Goal: Task Accomplishment & Management: Manage account settings

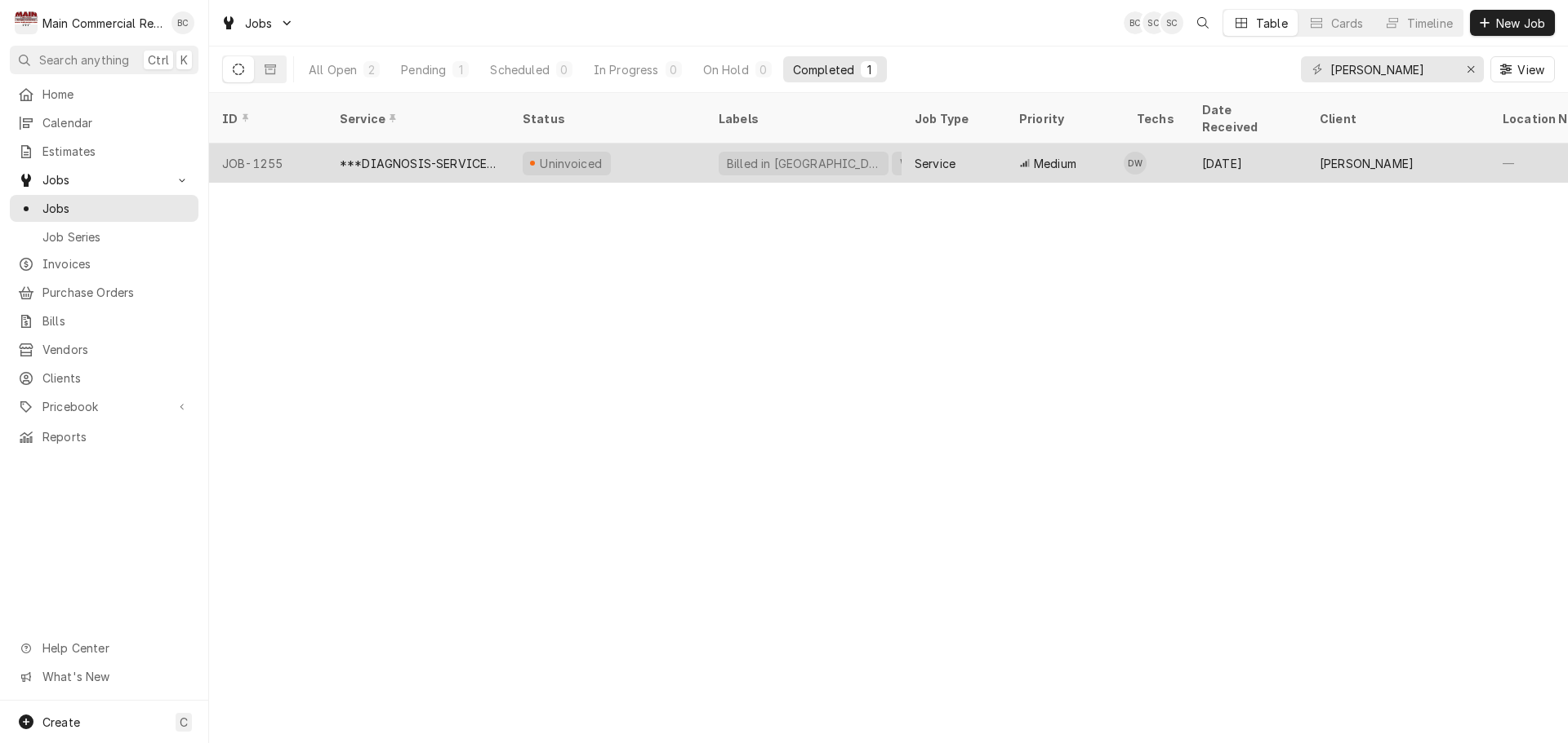
click at [418, 155] on div "***DIAGNOSIS-SERVICE CALL***" at bounding box center [419, 164] width 157 height 17
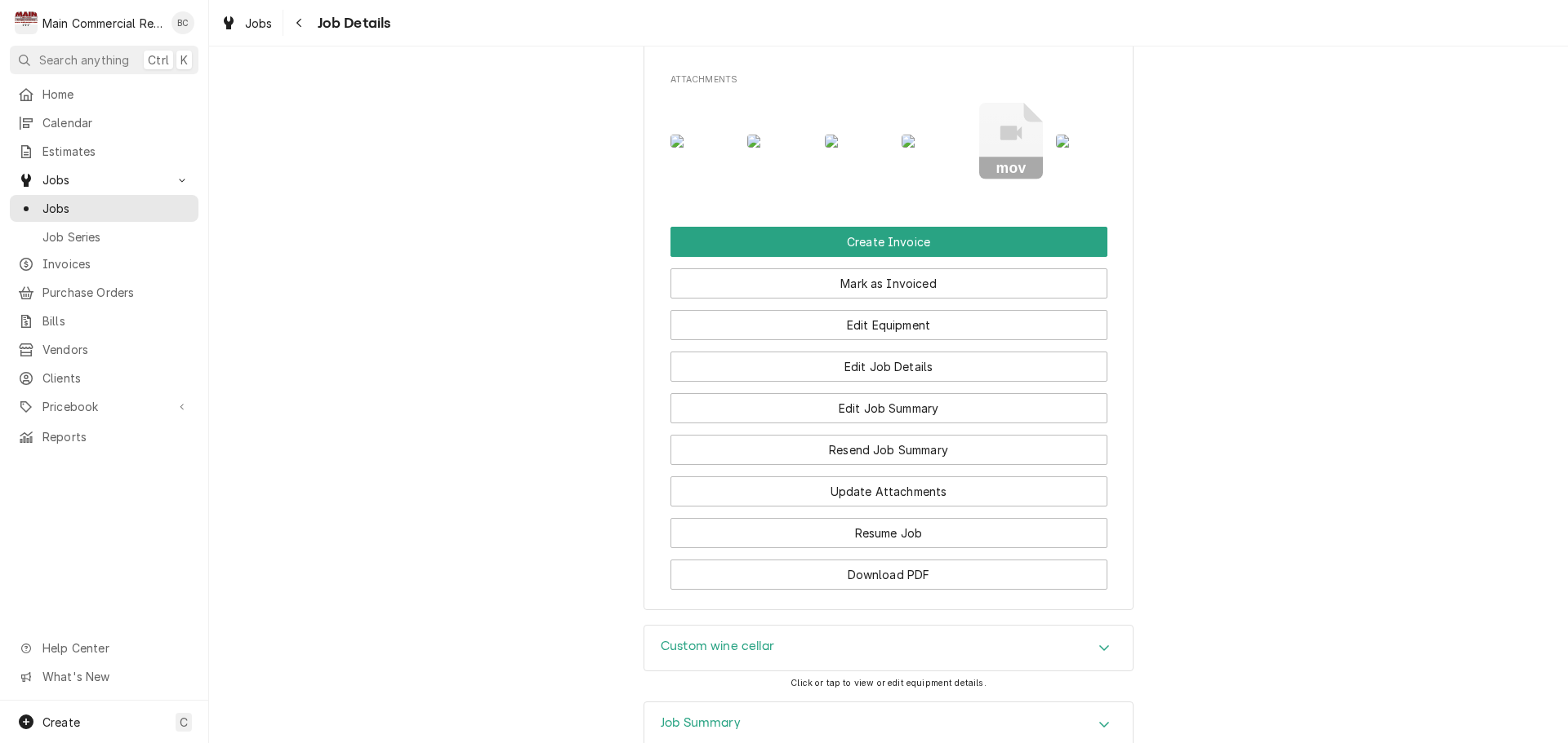
scroll to position [1469, 0]
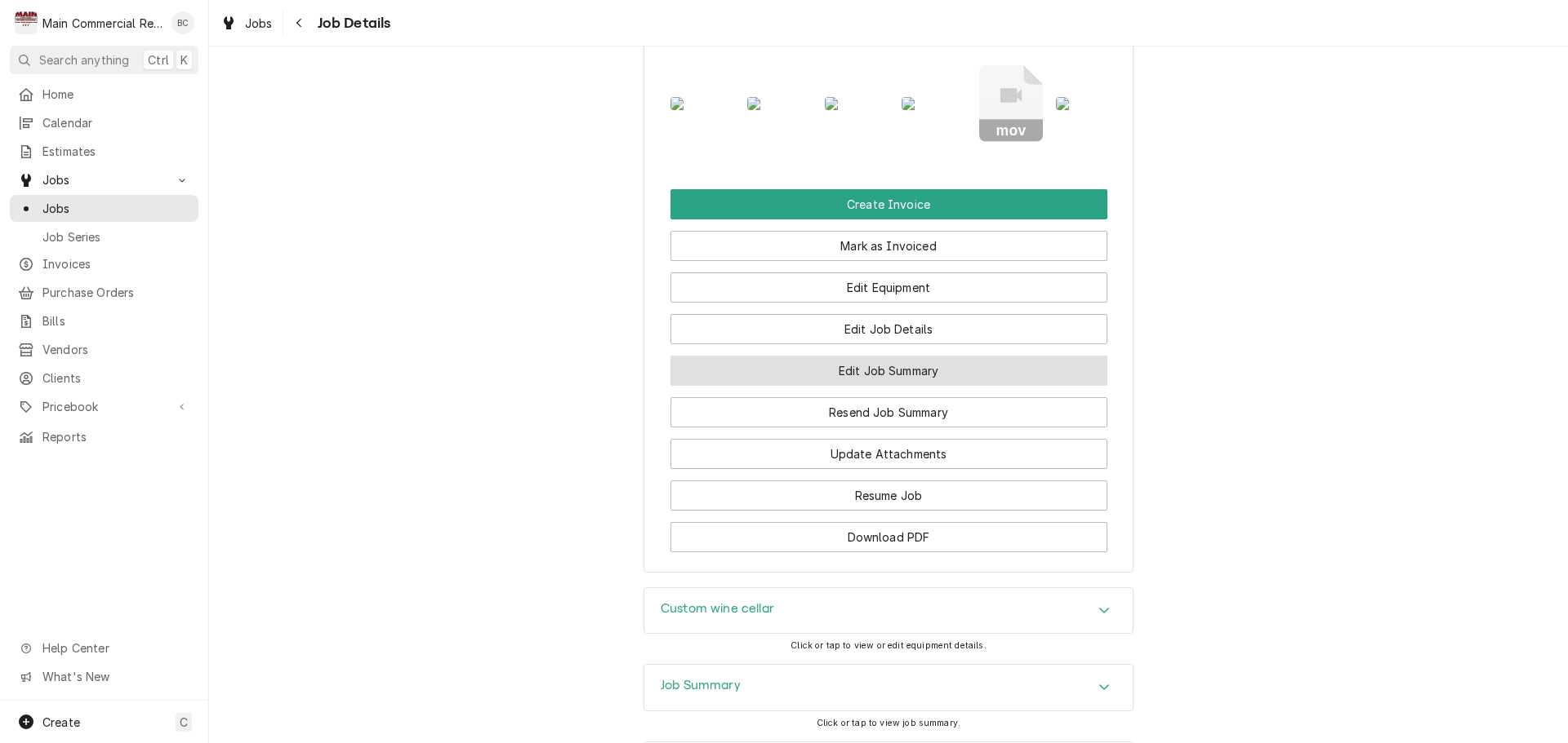
click at [921, 386] on button "Edit Job Summary" at bounding box center [889, 371] width 437 height 30
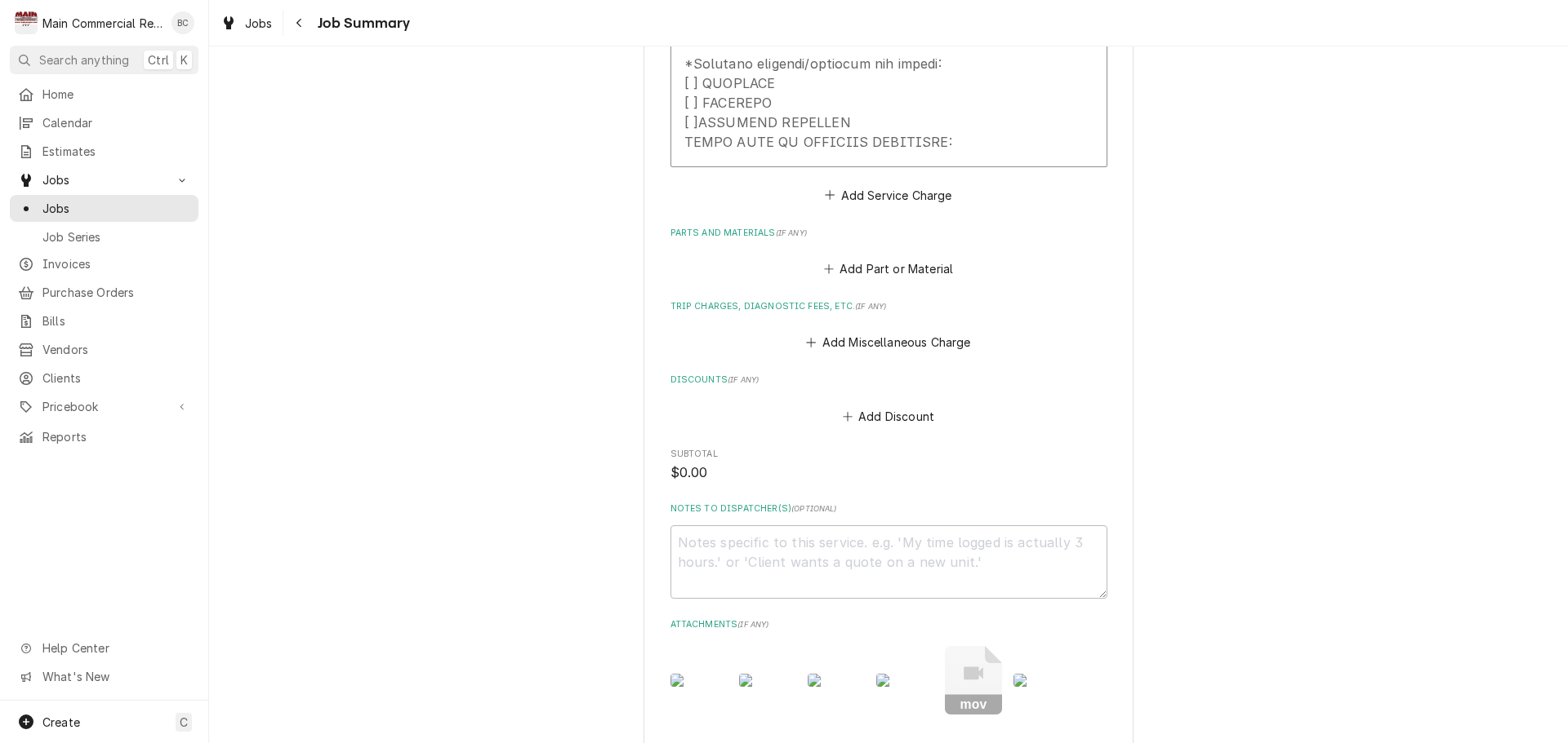
scroll to position [1714, 0]
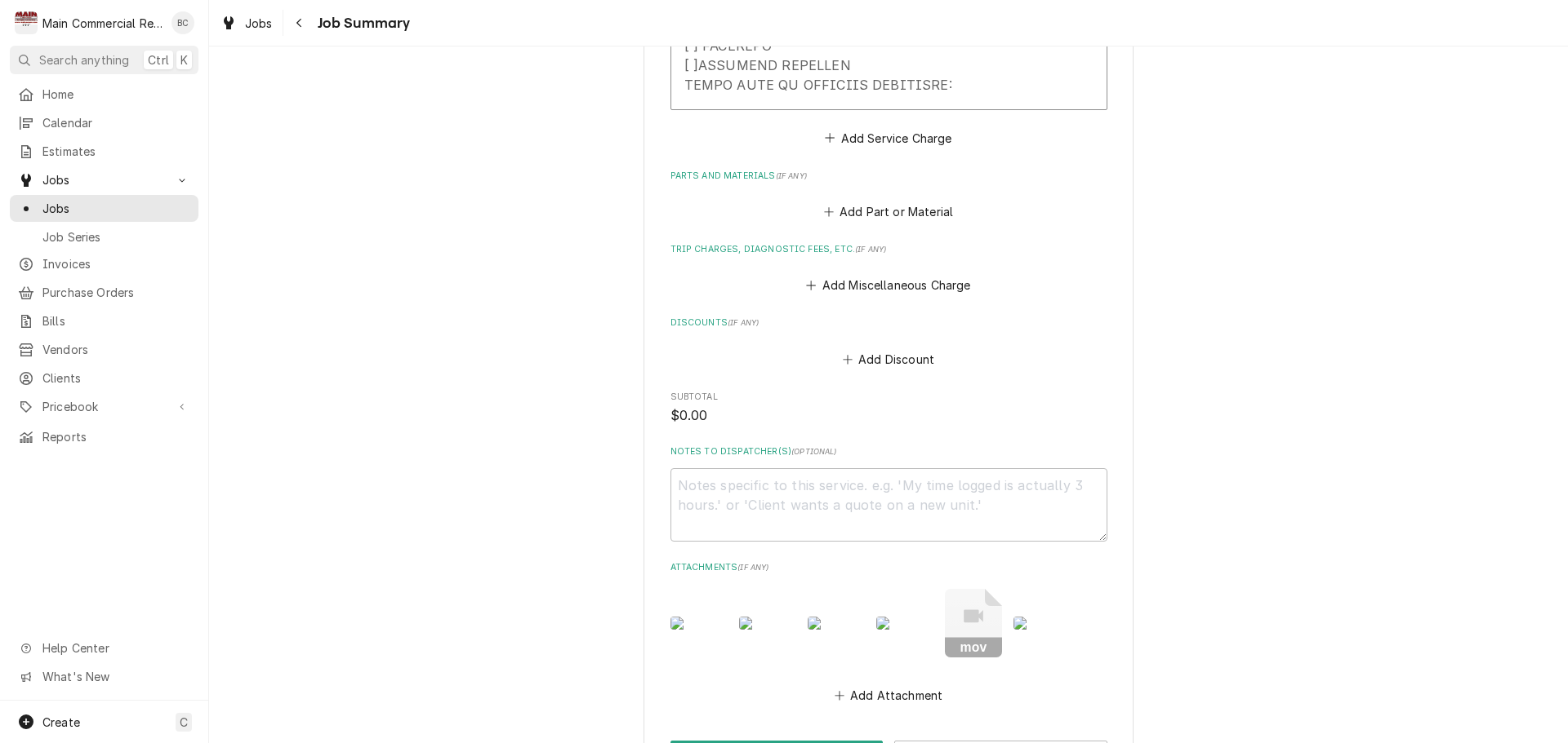
click at [692, 630] on img "Attachments" at bounding box center [699, 623] width 57 height 13
type textarea "x"
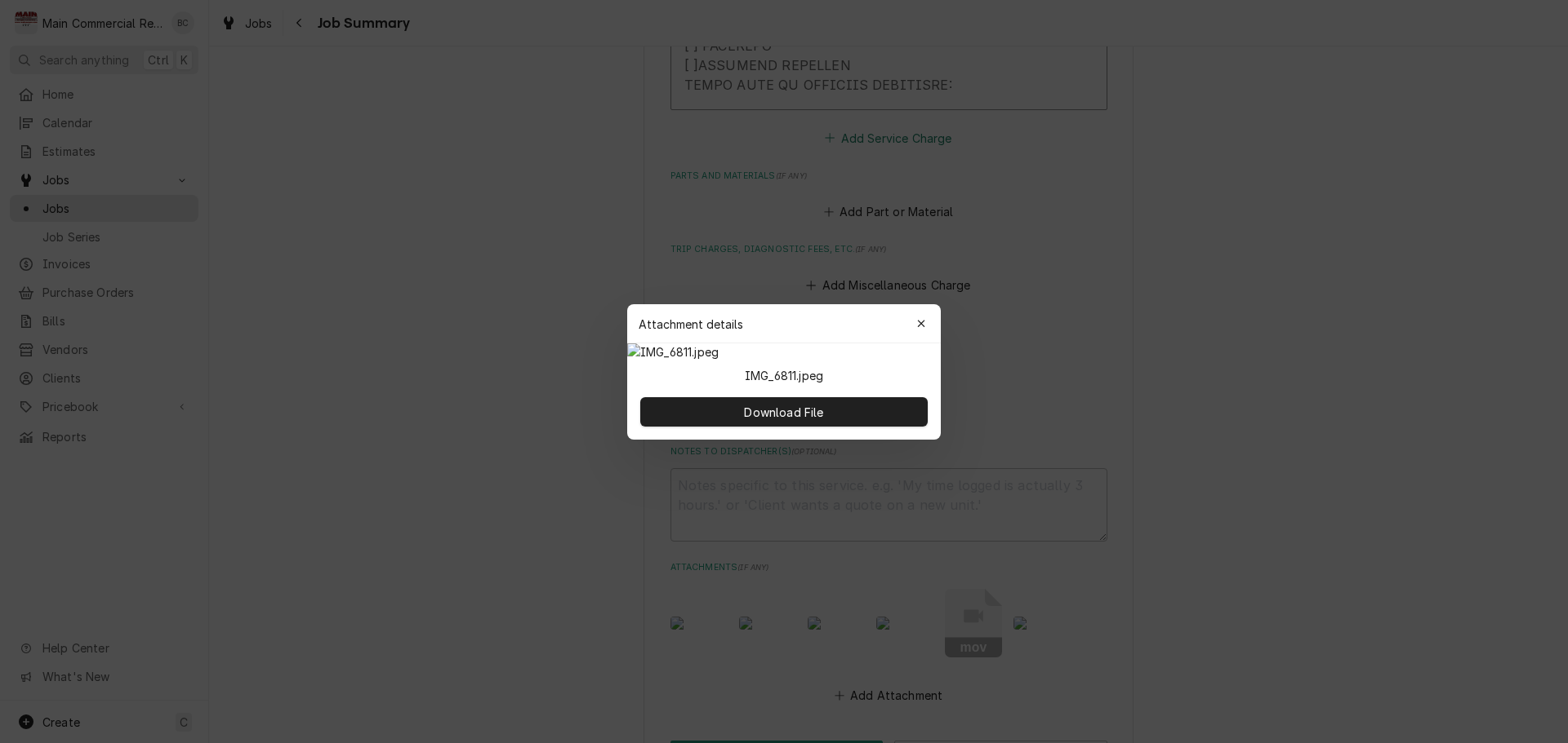
click at [926, 315] on div "button" at bounding box center [921, 323] width 16 height 16
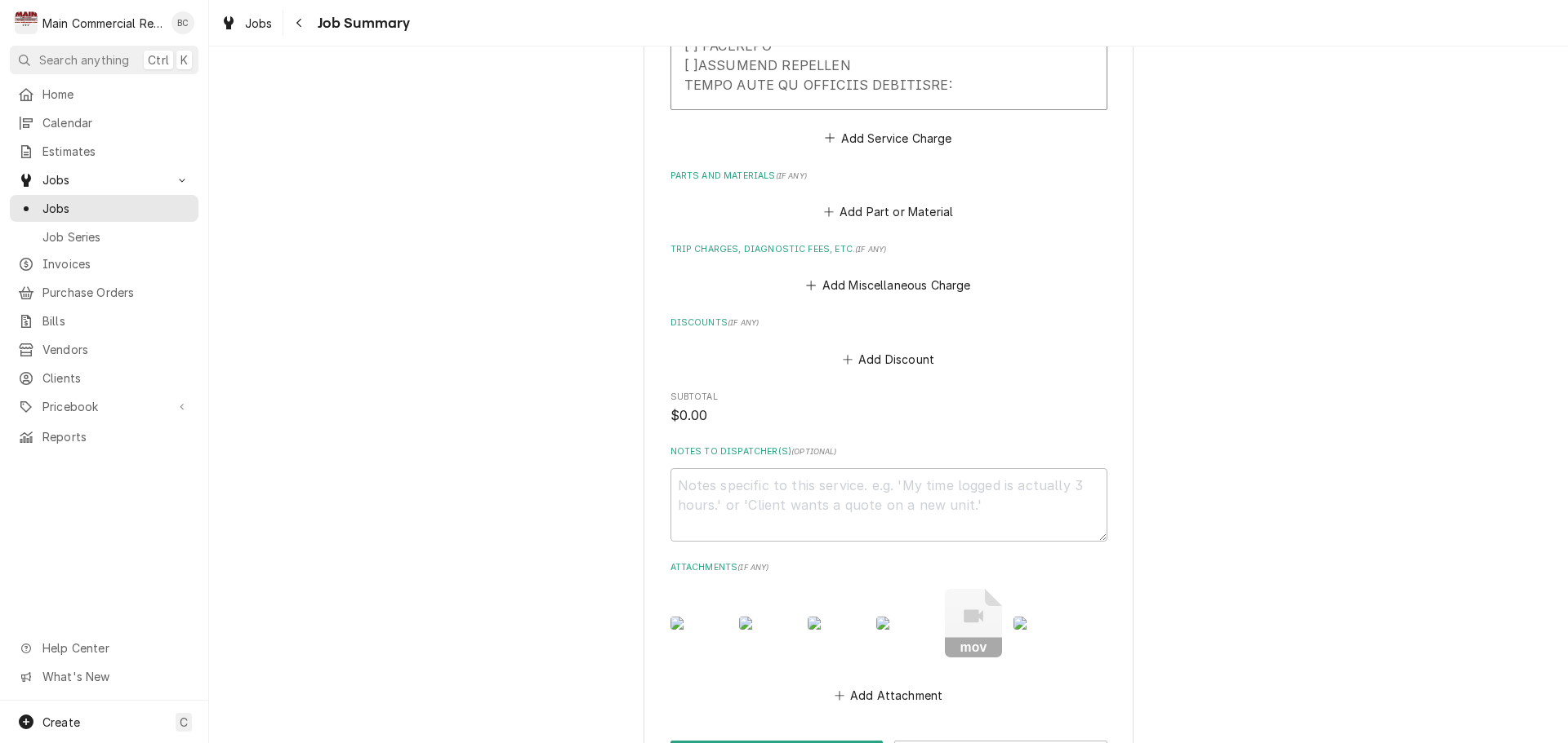
click at [902, 630] on img "Attachments" at bounding box center [905, 623] width 57 height 13
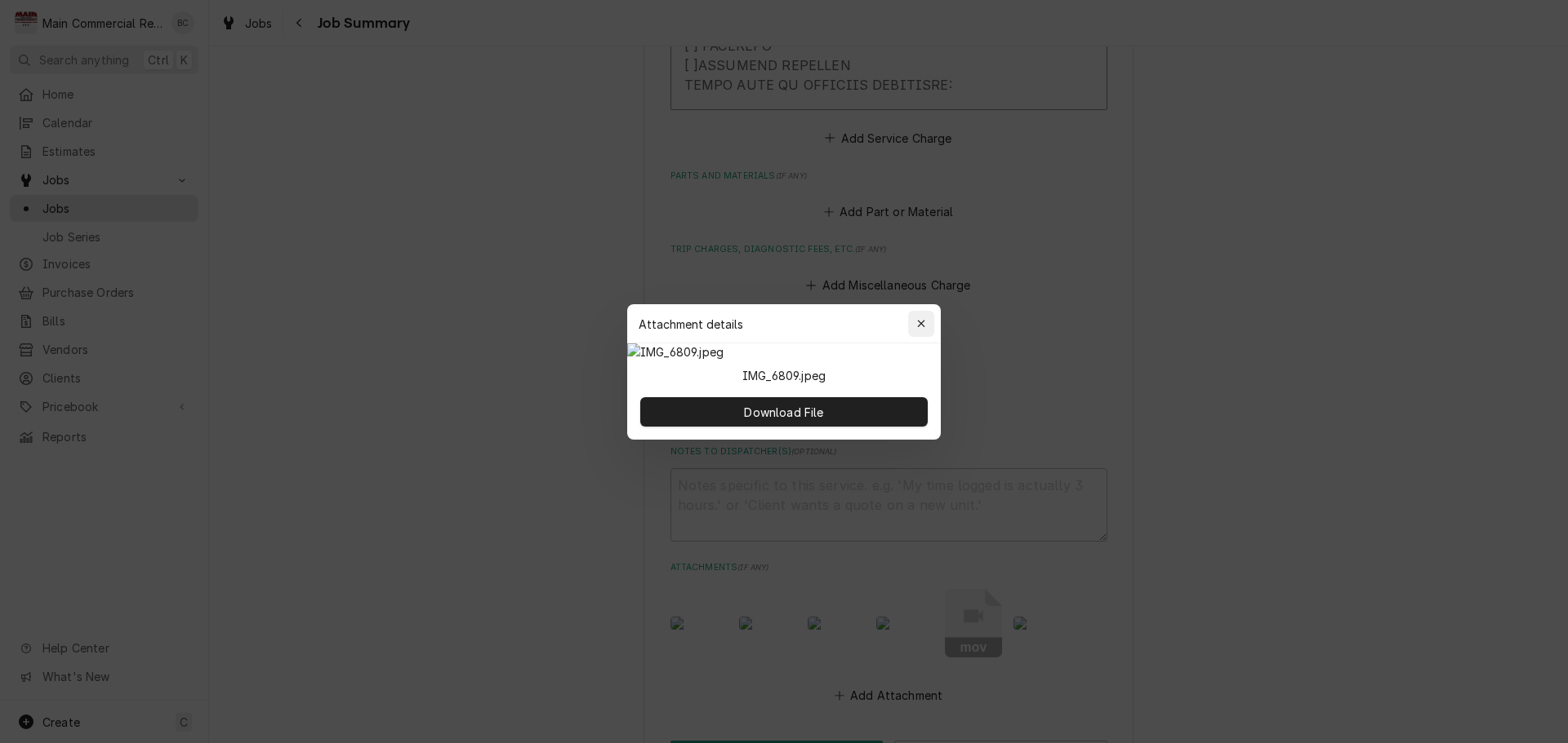
click at [918, 318] on icon "button" at bounding box center [922, 324] width 9 height 12
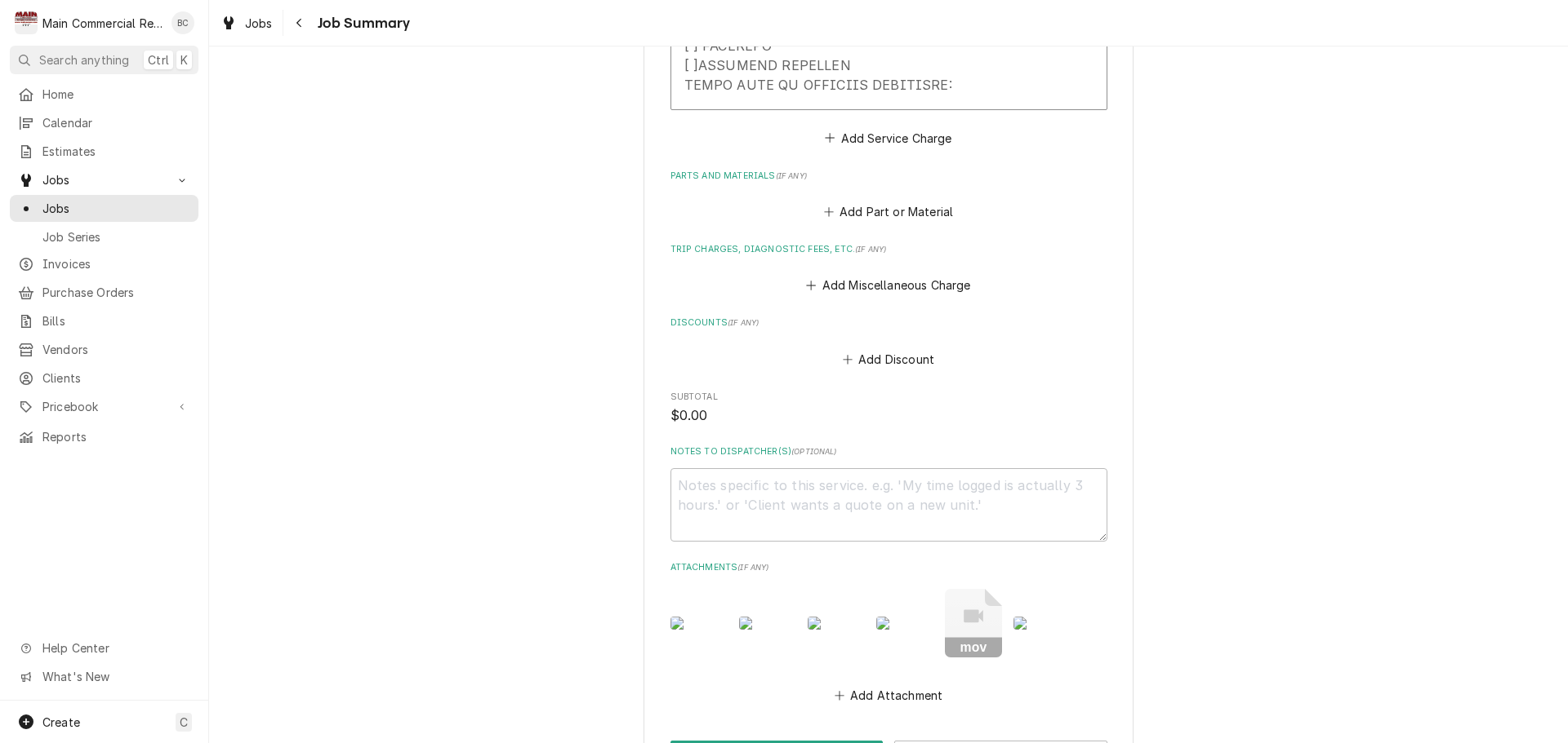
click at [1038, 630] on img "Attachments" at bounding box center [1042, 623] width 57 height 13
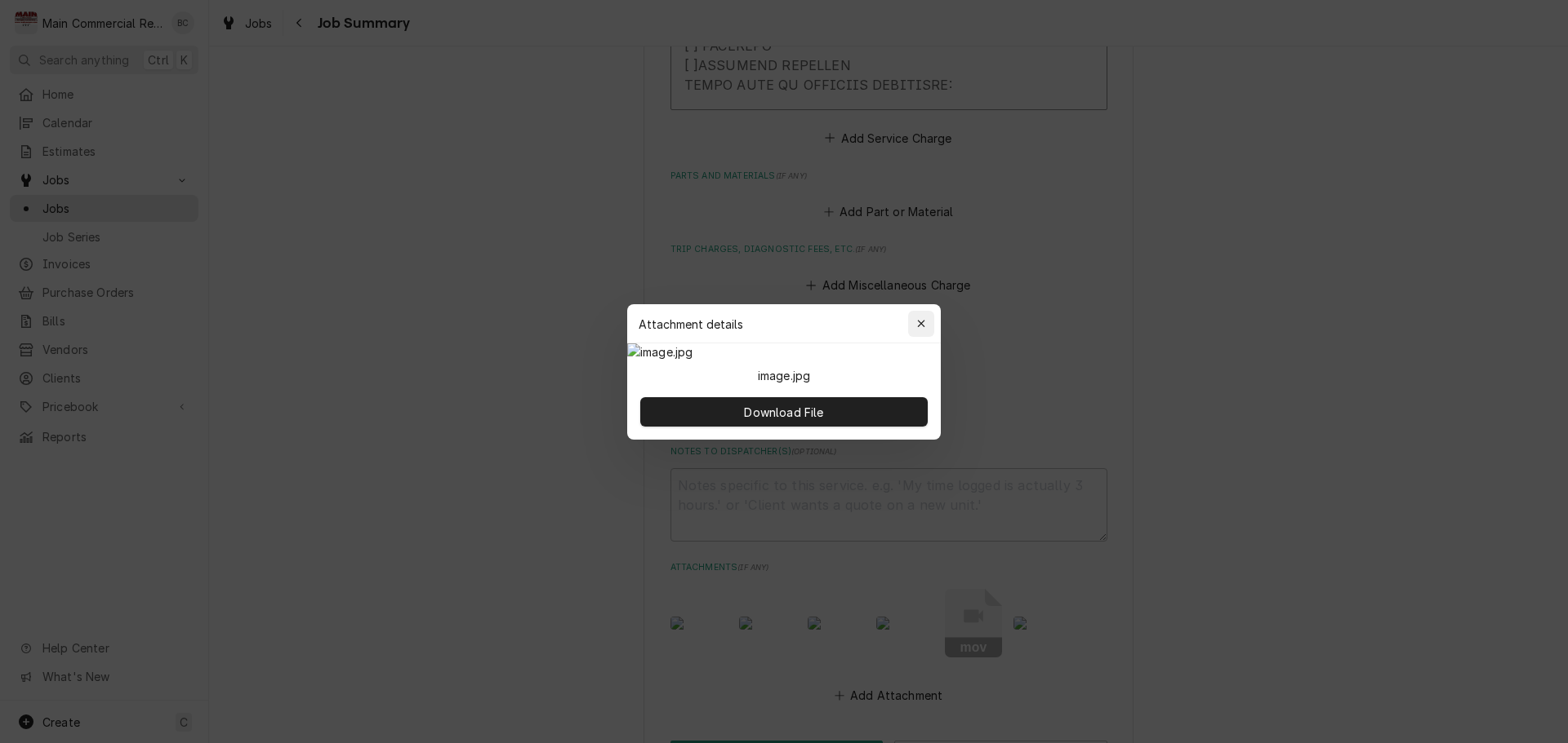
click at [921, 315] on div "button" at bounding box center [921, 323] width 16 height 16
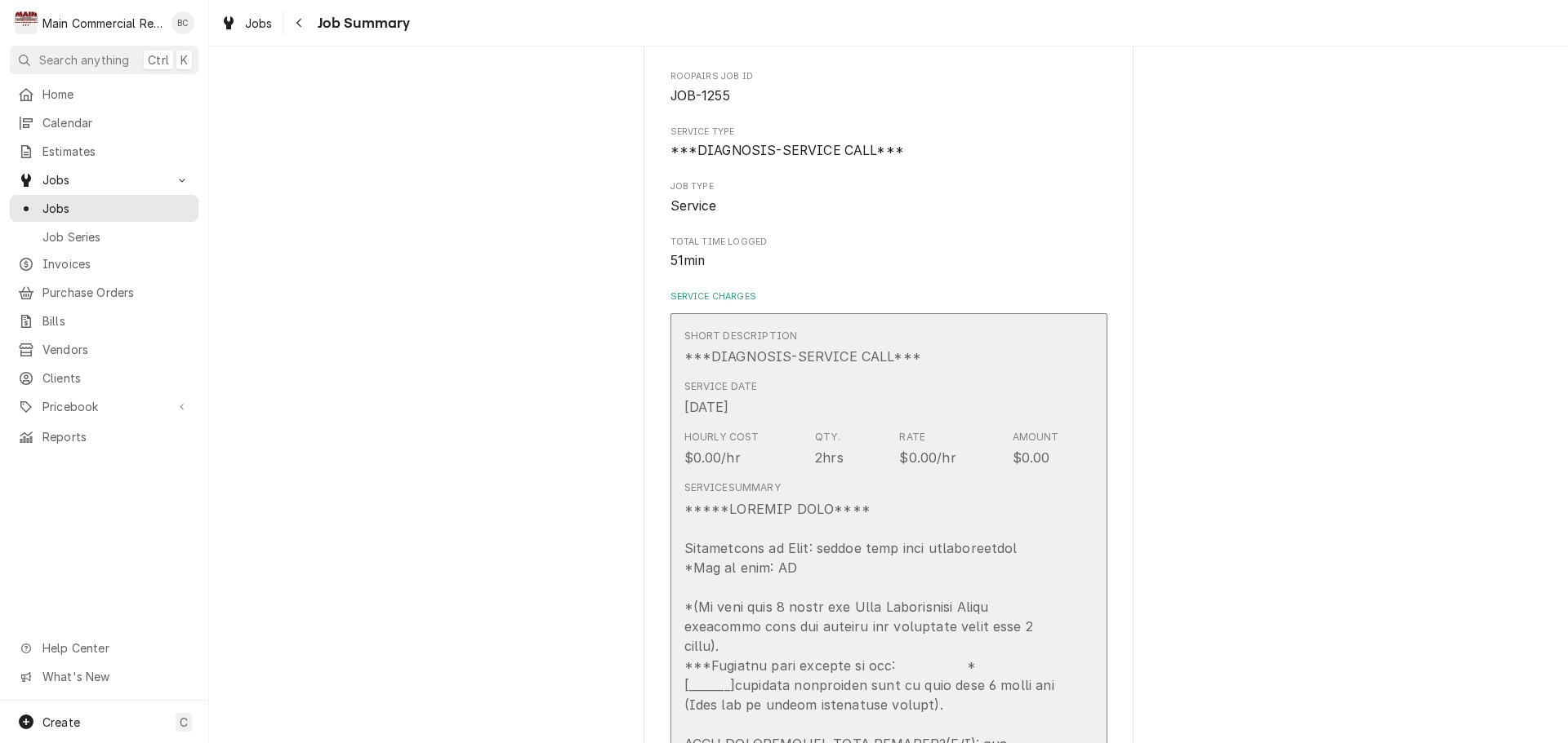
scroll to position [408, 0]
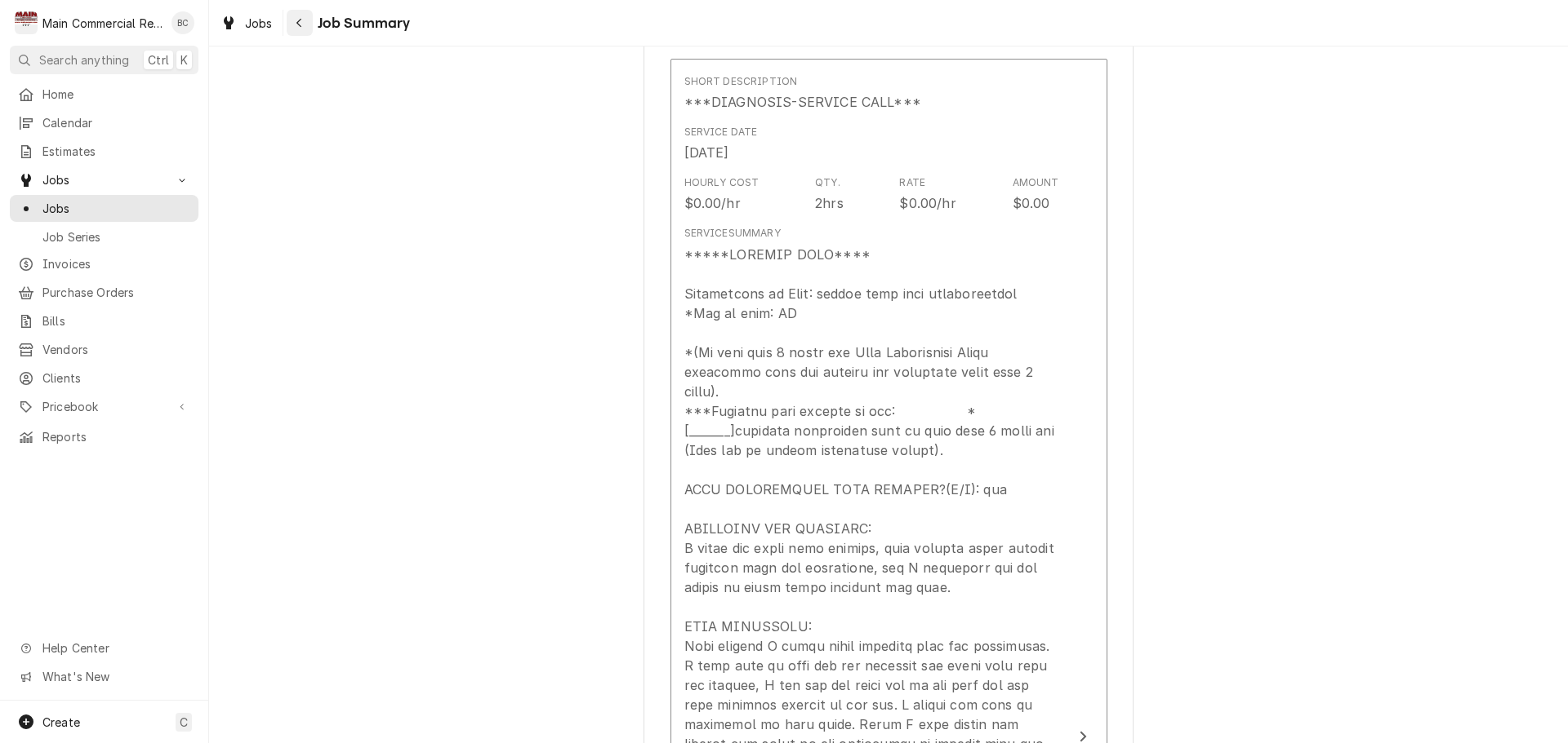
click at [299, 21] on icon "Navigate back" at bounding box center [299, 23] width 5 height 9
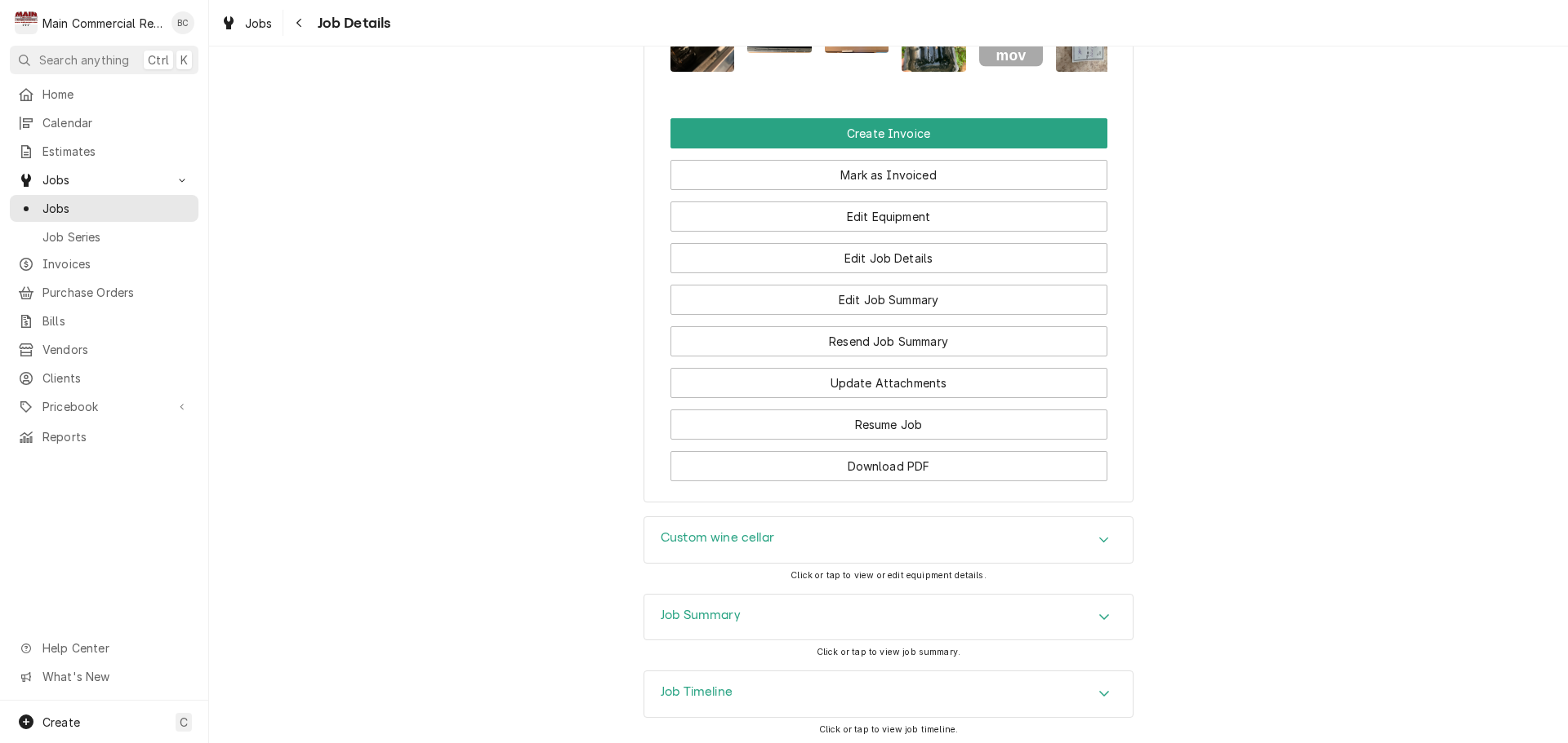
scroll to position [1550, 0]
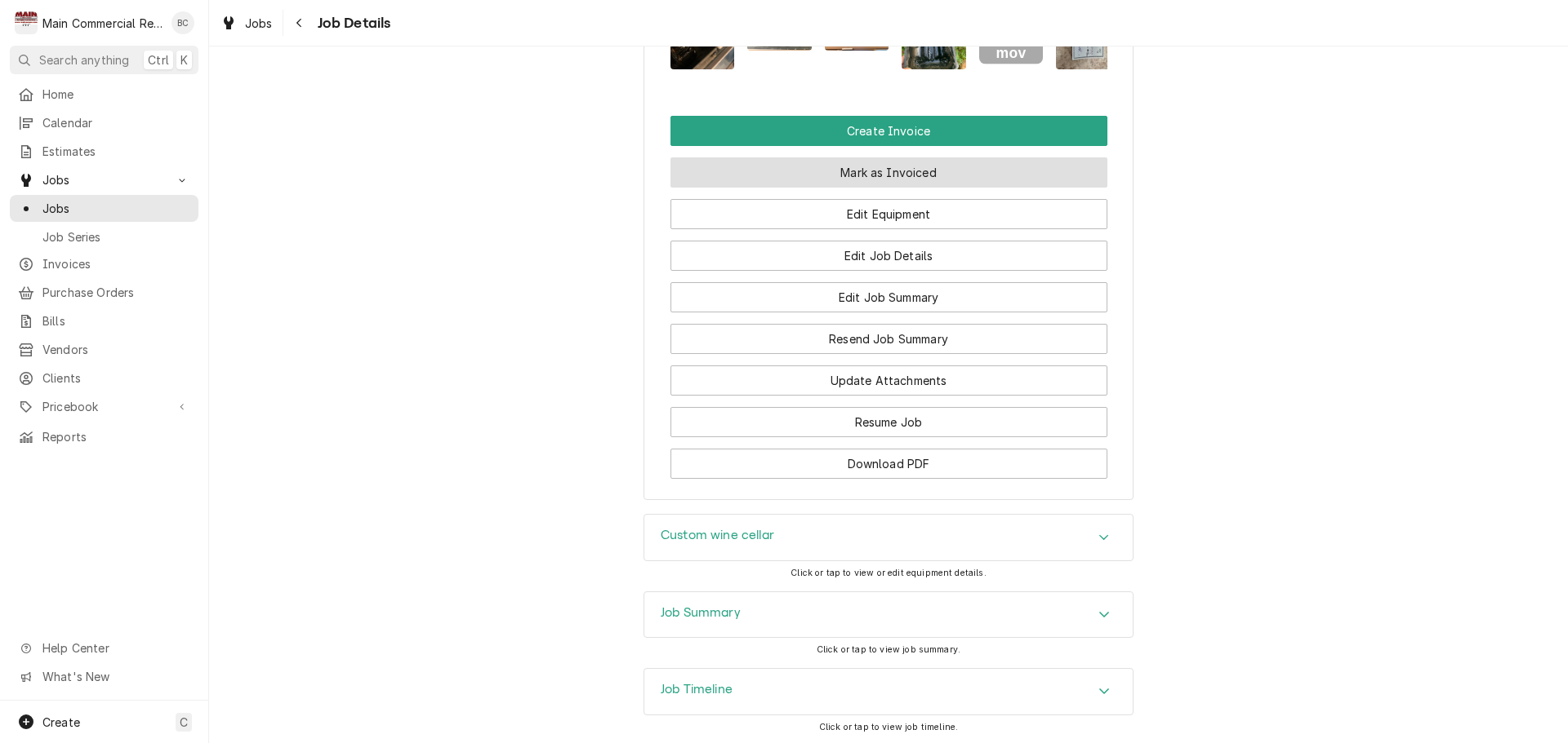
click at [874, 188] on button "Mark as Invoiced" at bounding box center [889, 173] width 437 height 30
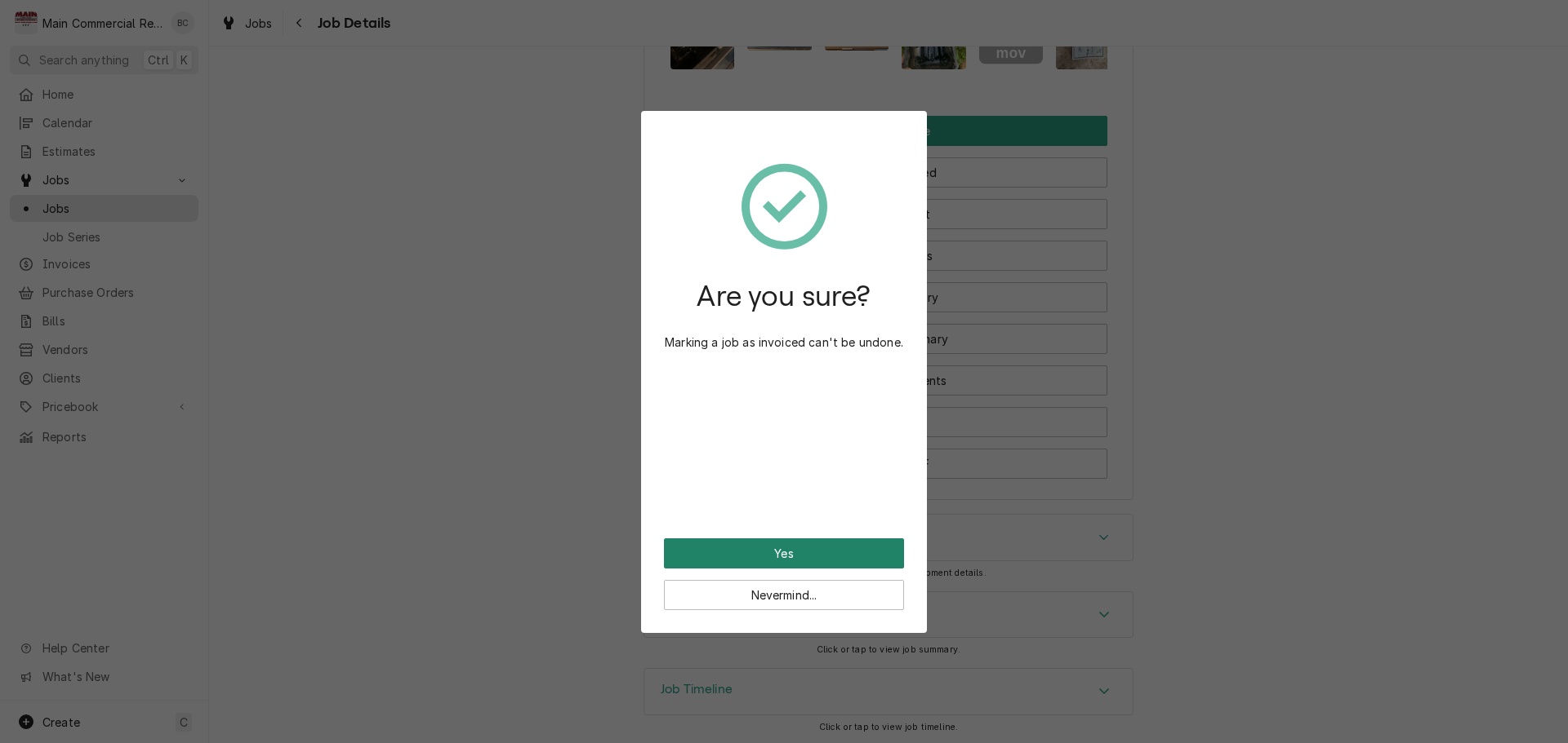
click at [791, 556] on button "Yes" at bounding box center [784, 554] width 240 height 30
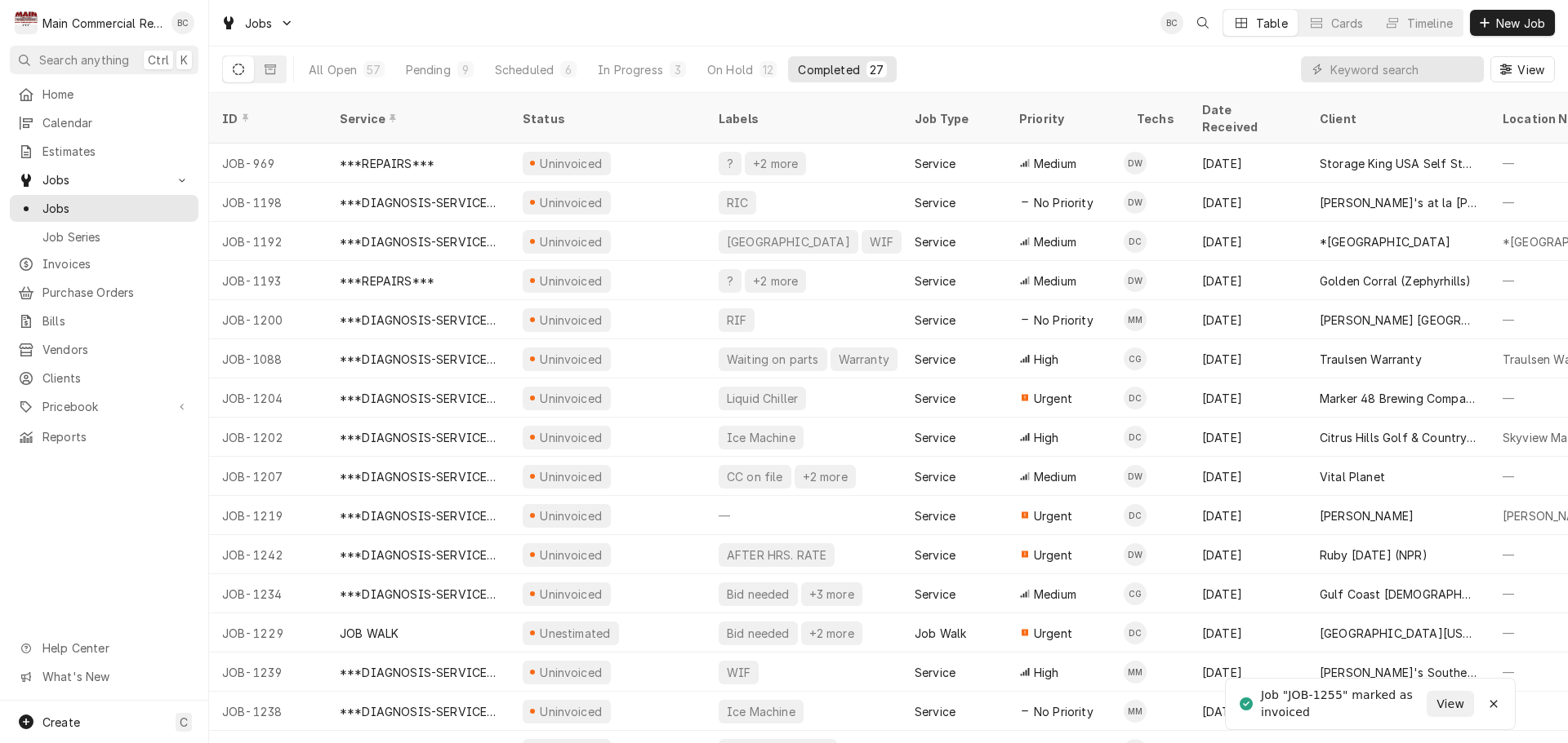
click at [1341, 88] on div "View" at bounding box center [1427, 69] width 254 height 46
click at [1349, 69] on input "Dynamic Content Wrapper" at bounding box center [1403, 69] width 145 height 26
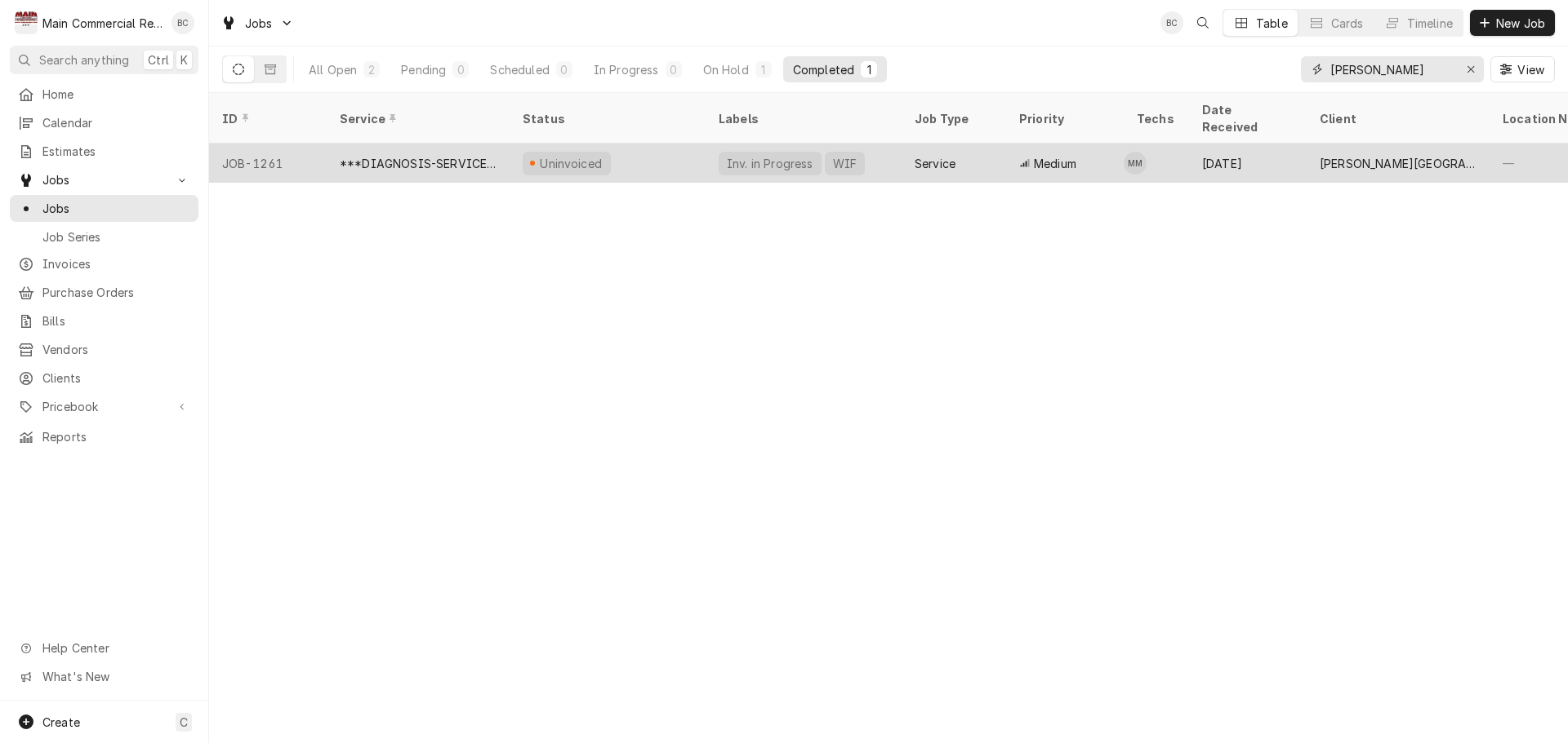
type input "erwin"
click at [1208, 144] on div "Aug 19" at bounding box center [1247, 163] width 117 height 39
